Goal: Find specific page/section: Find specific page/section

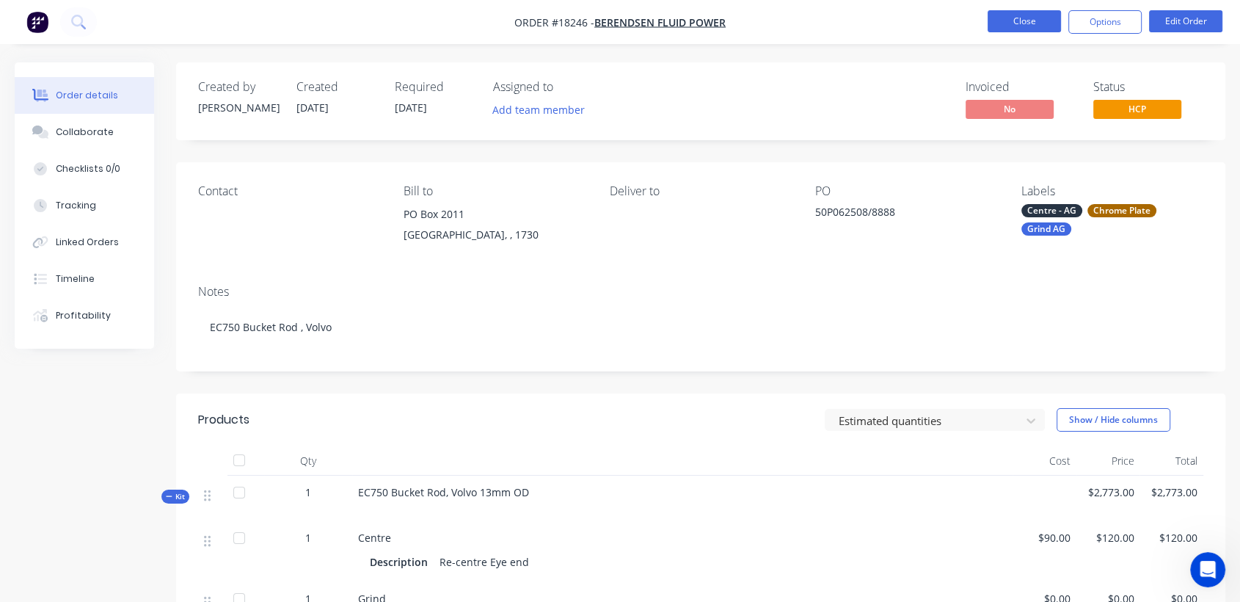
click at [1022, 15] on button "Close" at bounding box center [1024, 21] width 73 height 22
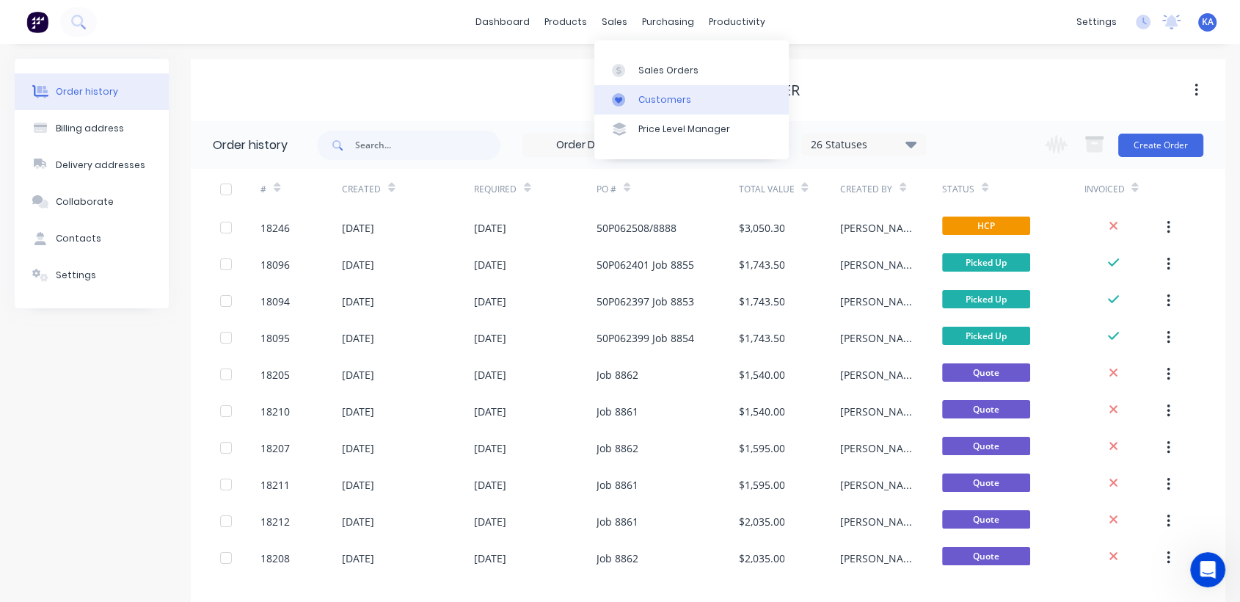
click at [646, 95] on div "Customers" at bounding box center [664, 99] width 53 height 13
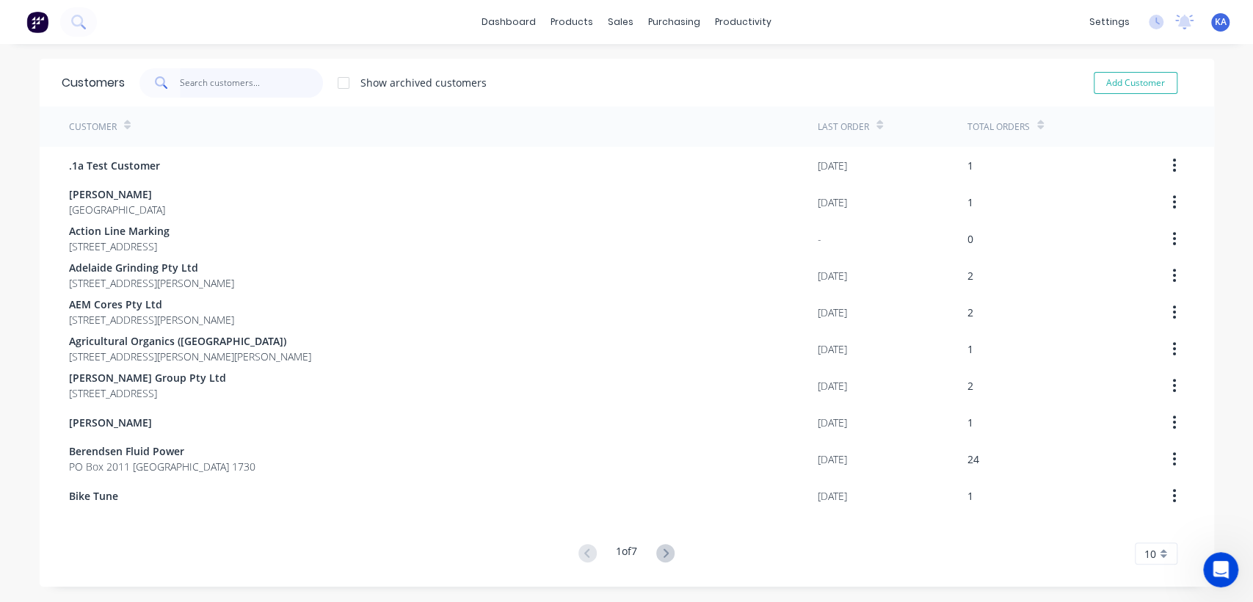
click at [220, 84] on input "text" at bounding box center [251, 82] width 143 height 29
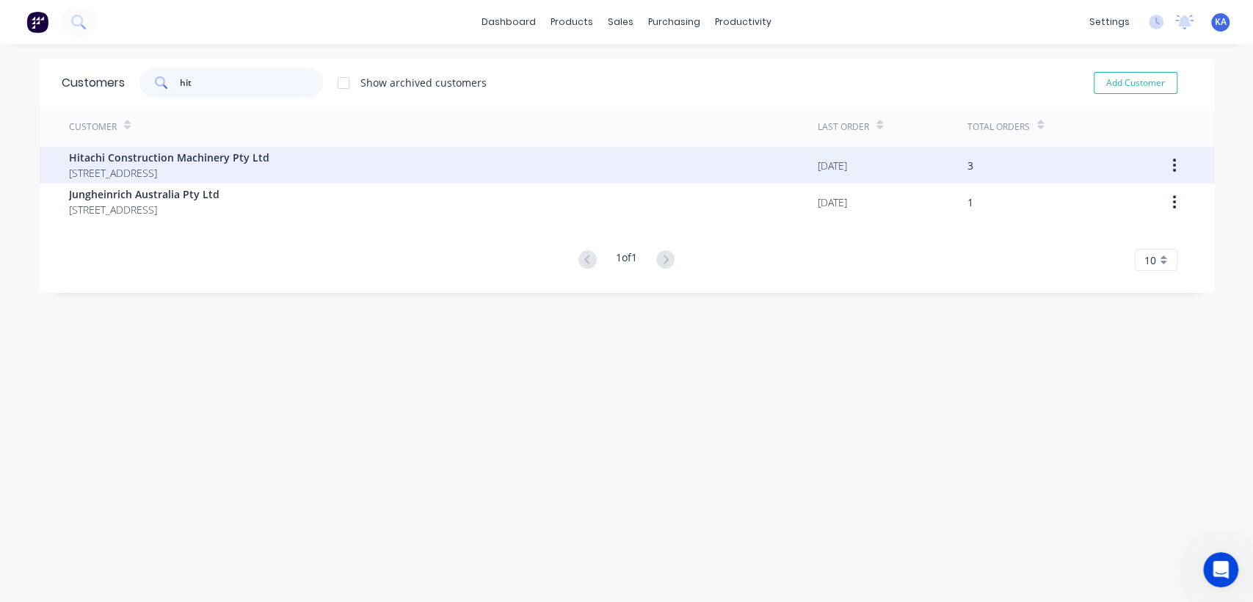
type input "hit"
click at [218, 164] on span "Hitachi Construction Machinery Pty Ltd" at bounding box center [169, 157] width 200 height 15
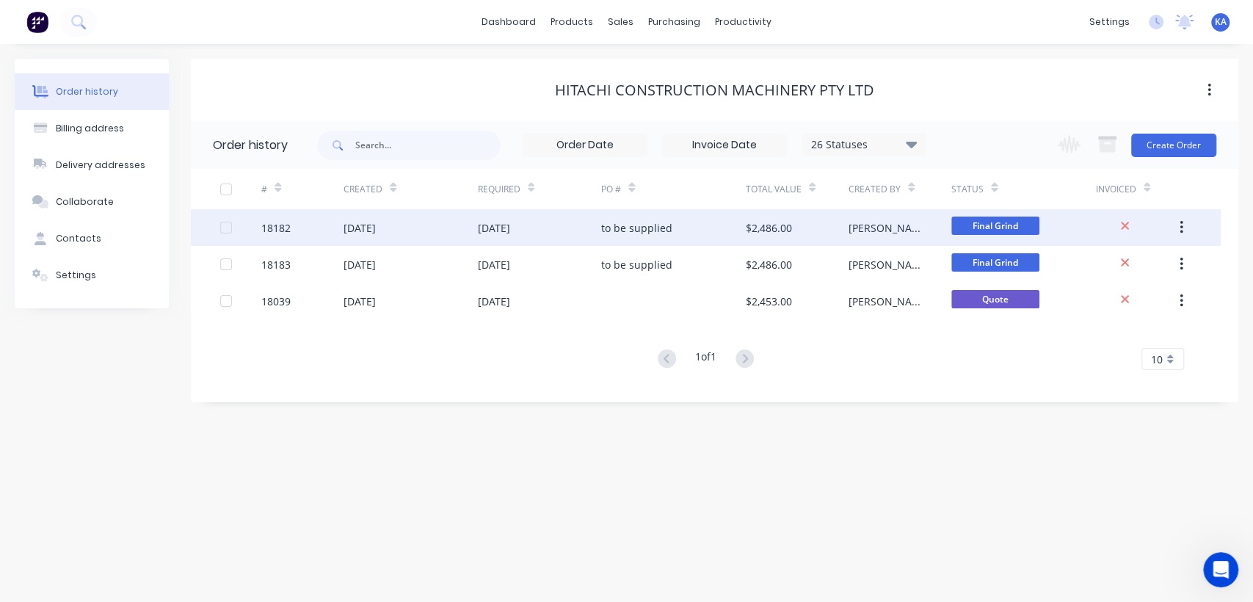
click at [510, 227] on div "[DATE]" at bounding box center [494, 227] width 32 height 15
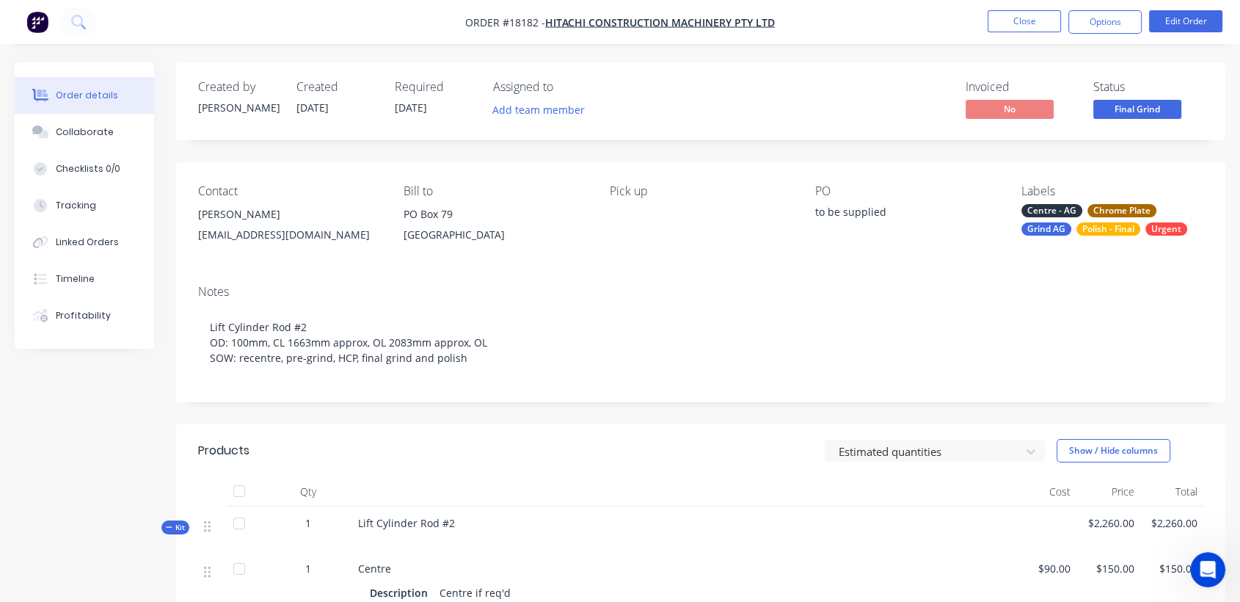
click at [303, 230] on div "[EMAIL_ADDRESS][DOMAIN_NAME]" at bounding box center [289, 235] width 182 height 21
drag, startPoint x: 323, startPoint y: 237, endPoint x: 201, endPoint y: 239, distance: 121.8
click at [201, 239] on div "[EMAIL_ADDRESS][DOMAIN_NAME]" at bounding box center [289, 235] width 182 height 21
copy div "[EMAIL_ADDRESS][DOMAIN_NAME]"
click at [1027, 16] on button "Close" at bounding box center [1024, 21] width 73 height 22
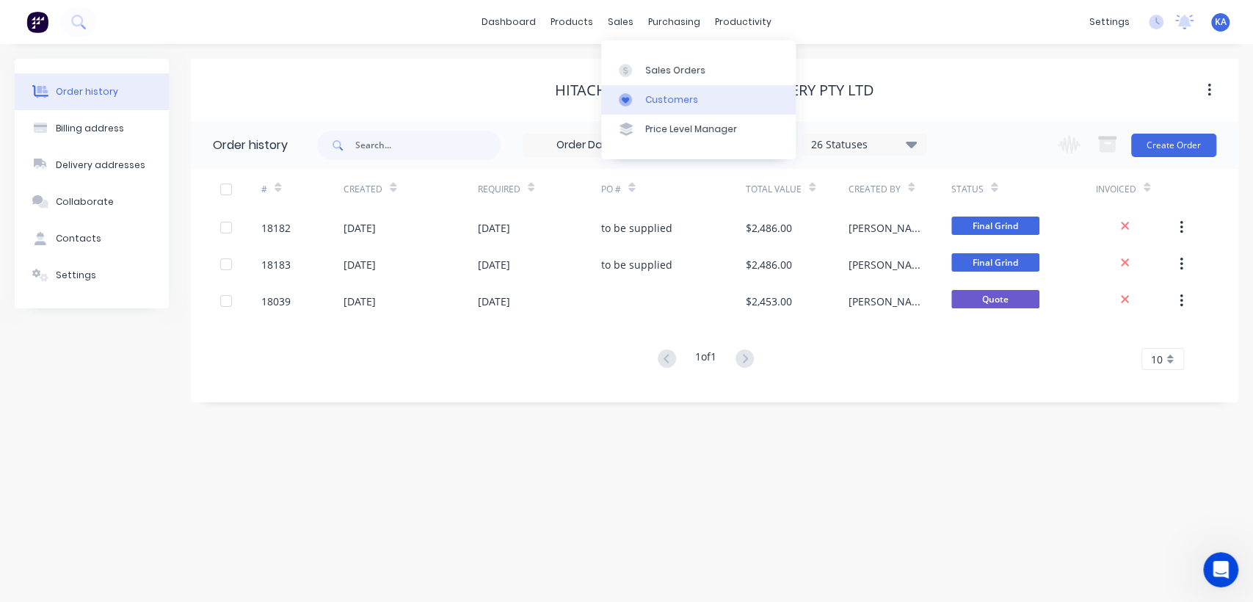
click at [666, 96] on div "Customers" at bounding box center [671, 99] width 53 height 13
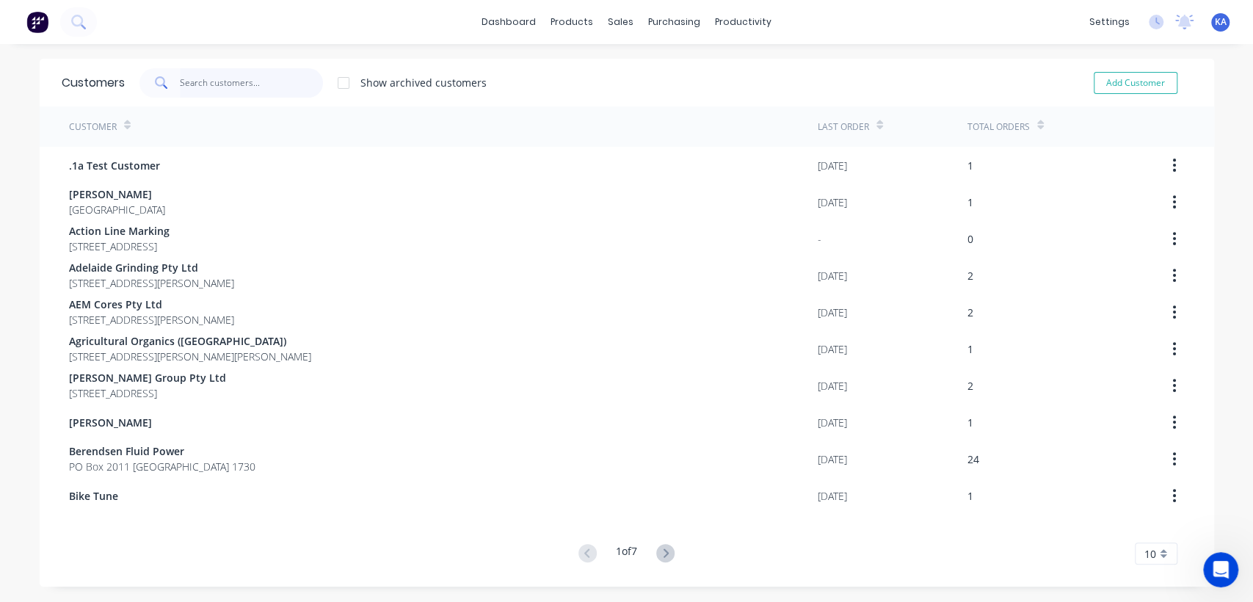
click at [231, 82] on input "text" at bounding box center [251, 82] width 143 height 29
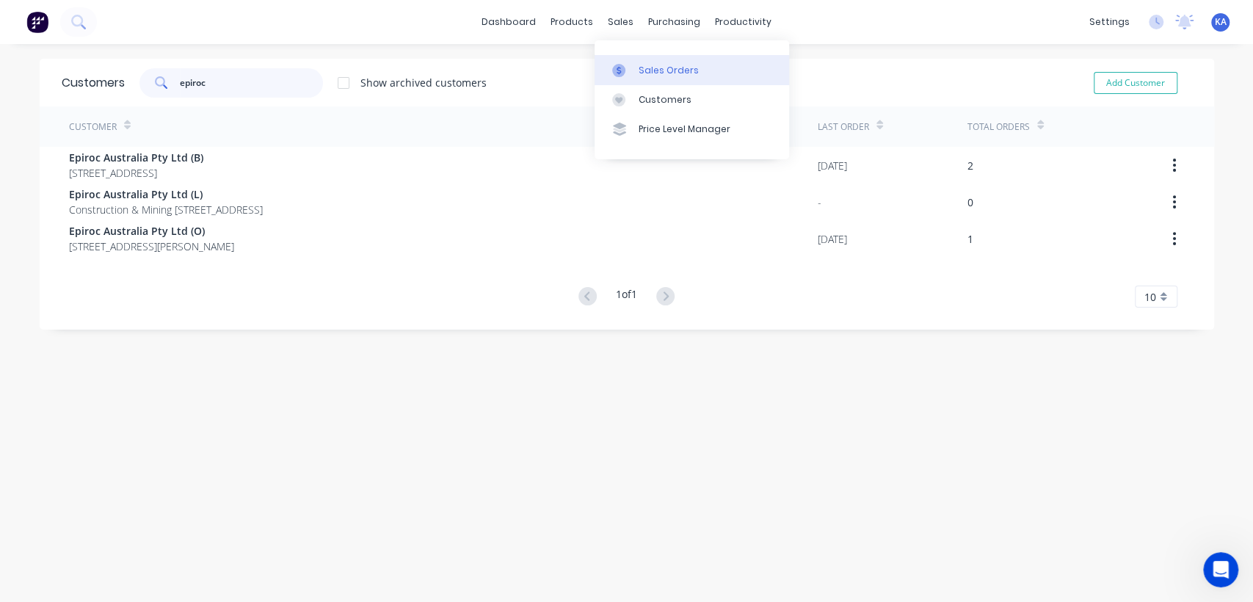
type input "epiroc"
click at [652, 72] on div "Sales Orders" at bounding box center [668, 70] width 60 height 13
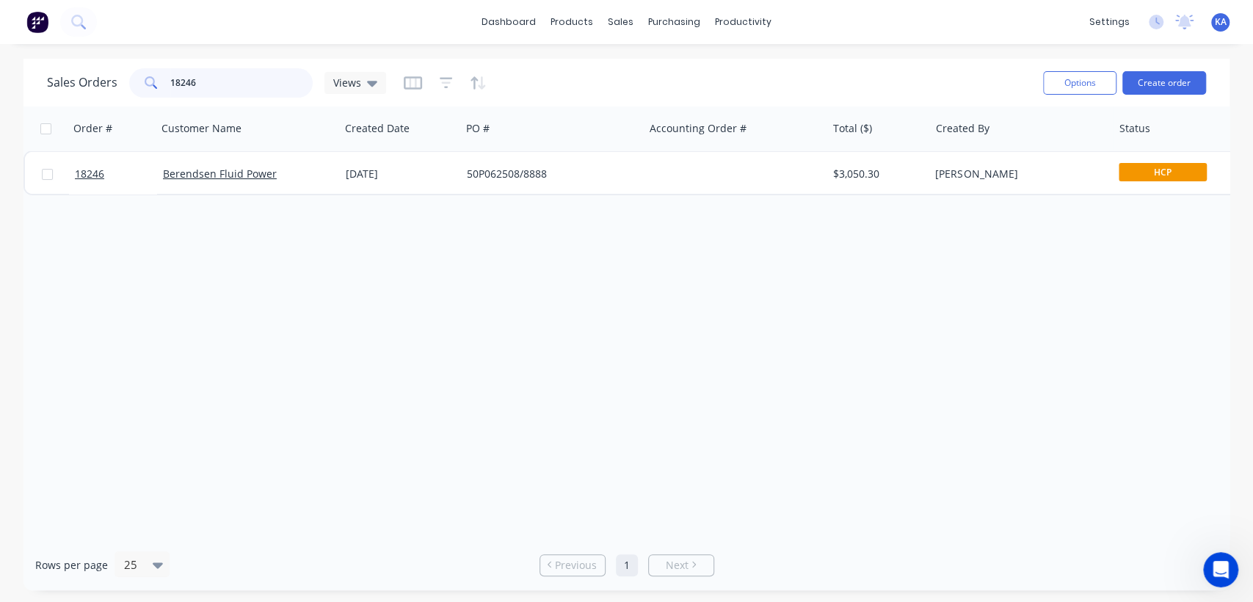
drag, startPoint x: 211, startPoint y: 84, endPoint x: 114, endPoint y: 70, distance: 97.9
click at [114, 70] on div "Sales Orders 18246 Views" at bounding box center [216, 82] width 339 height 29
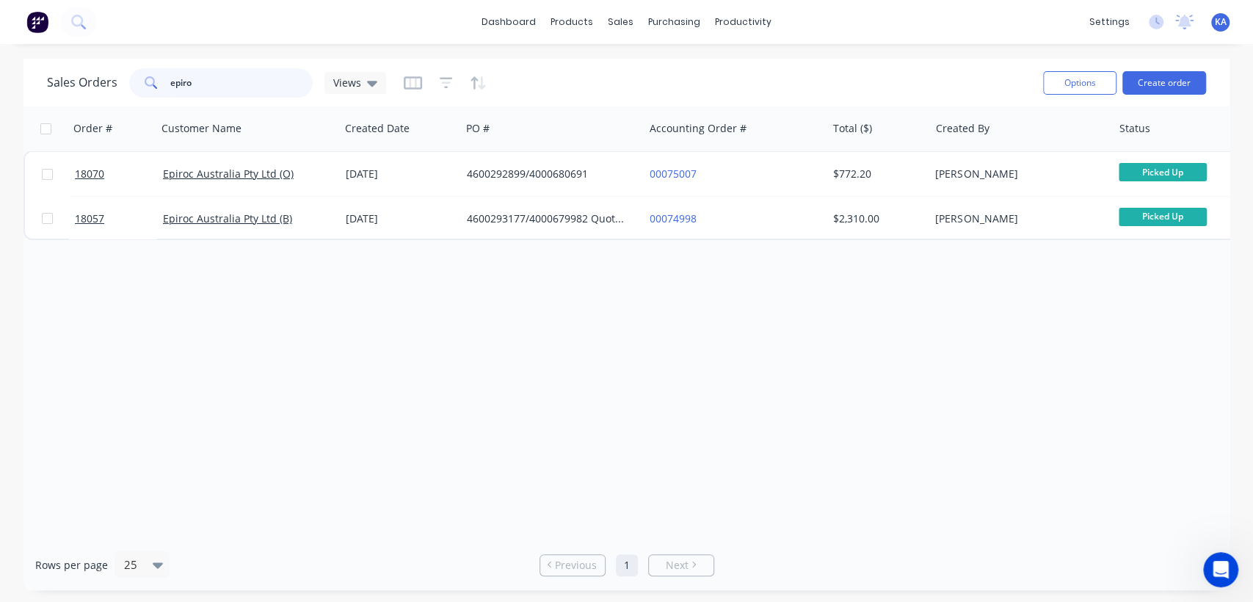
type input "epiro"
click at [307, 12] on div "dashboard products sales purchasing productivity dashboard products Product Cat…" at bounding box center [626, 22] width 1253 height 44
